Goal: Task Accomplishment & Management: Complete application form

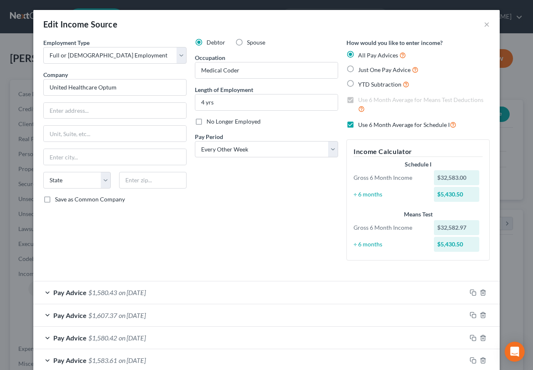
select select "0"
select select "2"
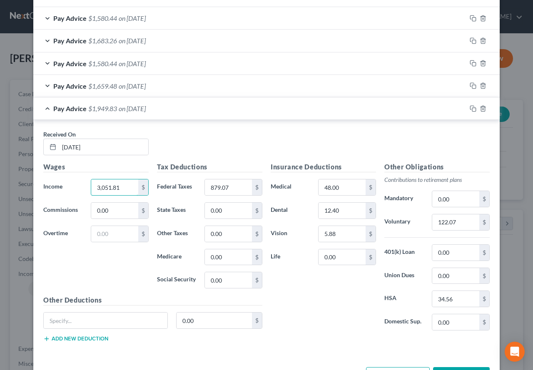
type input "3,051.81"
click at [187, 142] on div "Received On * [DATE]" at bounding box center [266, 146] width 455 height 32
click at [114, 232] on input "text" at bounding box center [114, 234] width 47 height 16
type input "204.01"
type input "2,847.80"
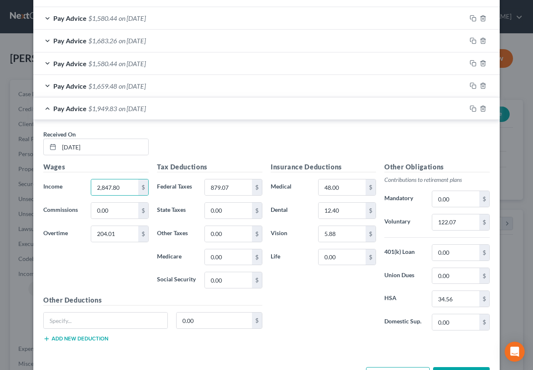
click at [173, 134] on div "Received On * [DATE]" at bounding box center [266, 146] width 455 height 32
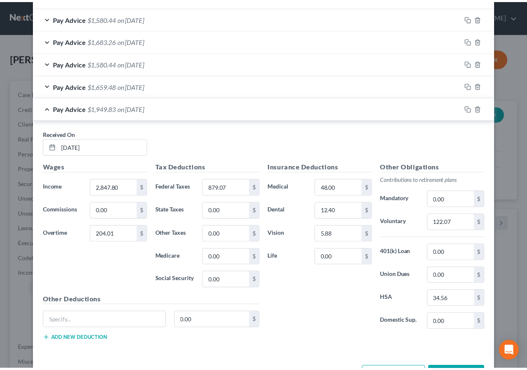
scroll to position [487, 0]
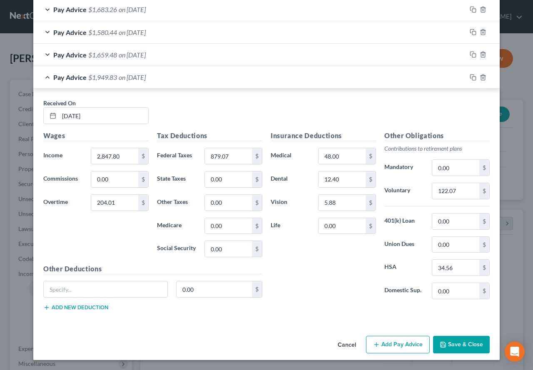
click at [445, 345] on button "Save & Close" at bounding box center [461, 344] width 57 height 17
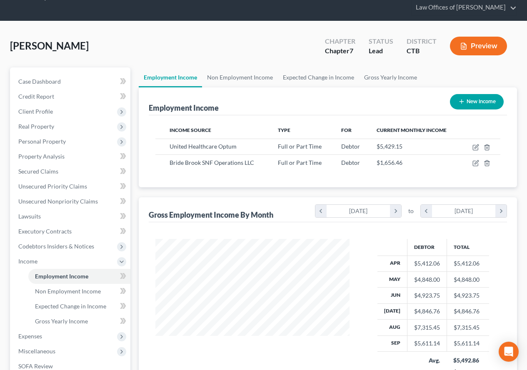
scroll to position [42, 0]
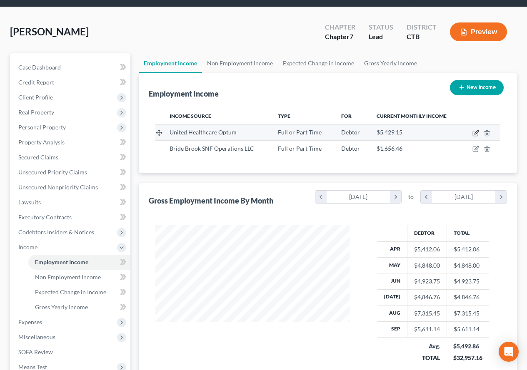
click at [473, 135] on icon "button" at bounding box center [475, 133] width 5 height 5
select select "0"
select select "2"
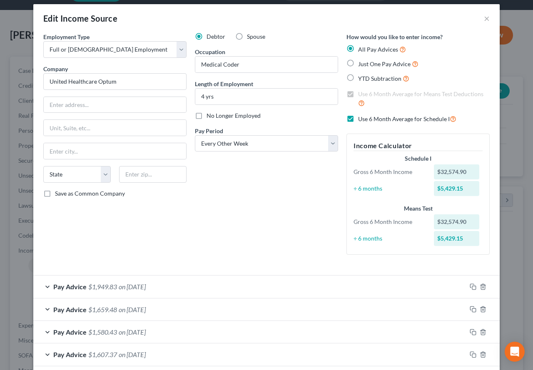
scroll to position [0, 0]
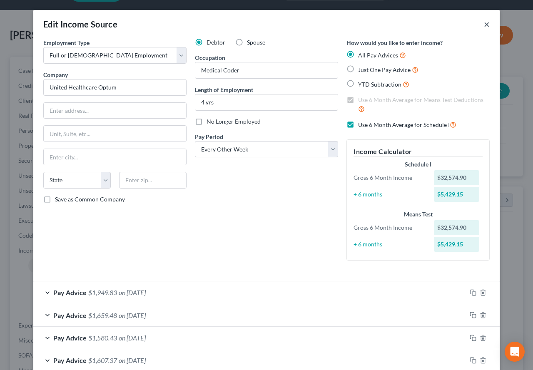
click at [484, 25] on button "×" at bounding box center [487, 24] width 6 height 10
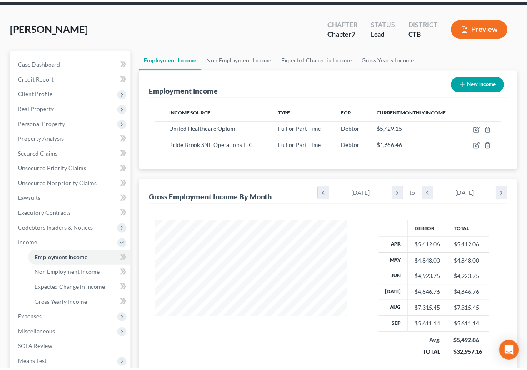
scroll to position [416426, 416364]
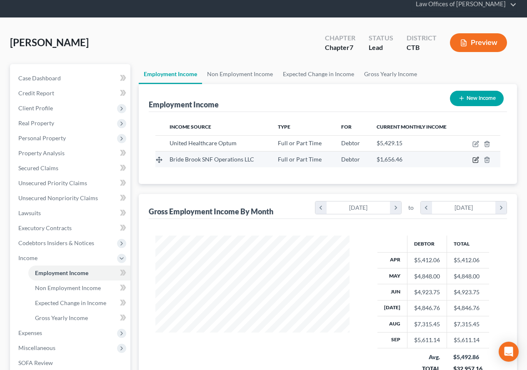
click at [473, 160] on icon "button" at bounding box center [475, 160] width 5 height 5
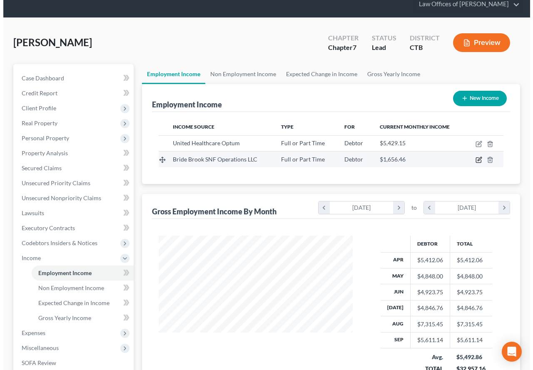
scroll to position [23, 0]
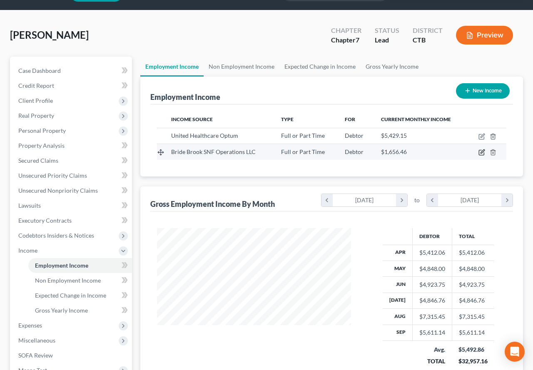
select select "0"
select select "3"
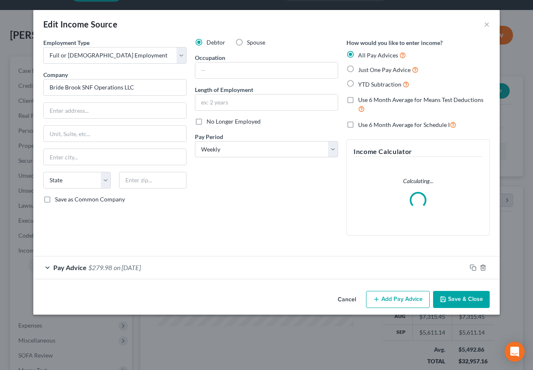
scroll to position [150, 214]
